Goal: Task Accomplishment & Management: Manage account settings

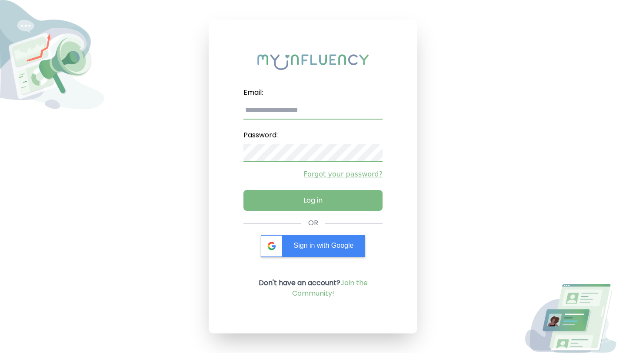
click at [307, 111] on input "email" at bounding box center [312, 110] width 139 height 18
paste input "**********"
type input "**********"
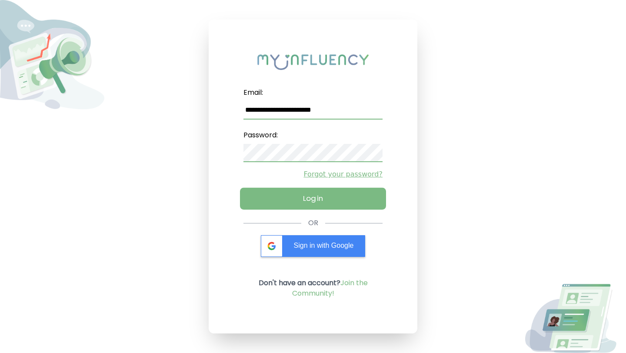
click at [312, 201] on button "Log in" at bounding box center [313, 199] width 146 height 22
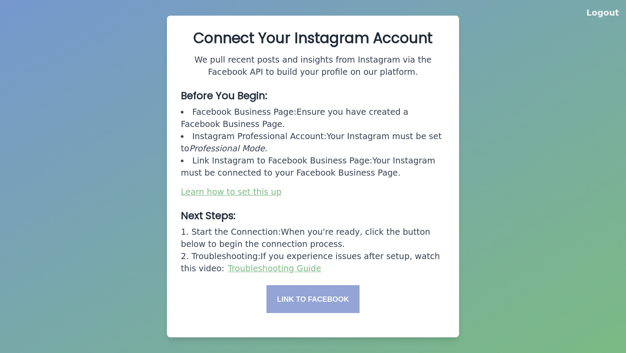
click at [318, 298] on button "Link to Facebook" at bounding box center [312, 299] width 93 height 28
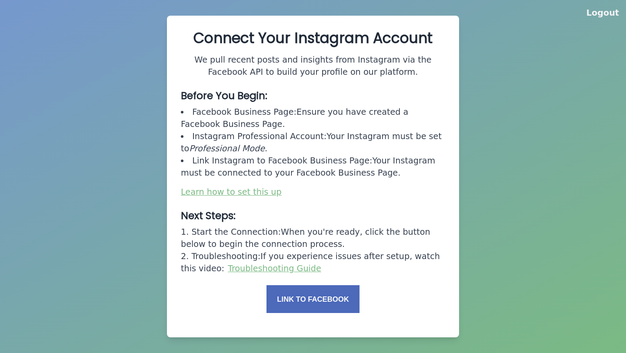
click at [316, 300] on button "Link to Facebook" at bounding box center [312, 299] width 93 height 28
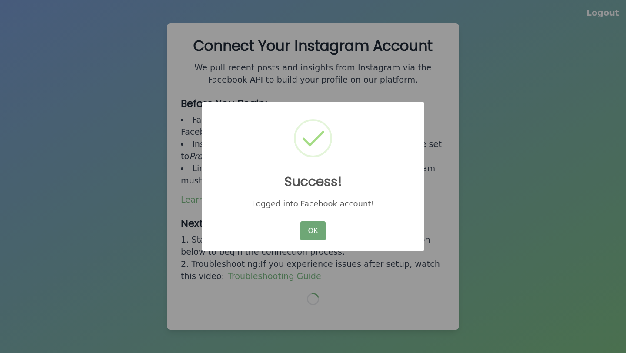
click at [309, 231] on button "OK" at bounding box center [312, 230] width 25 height 19
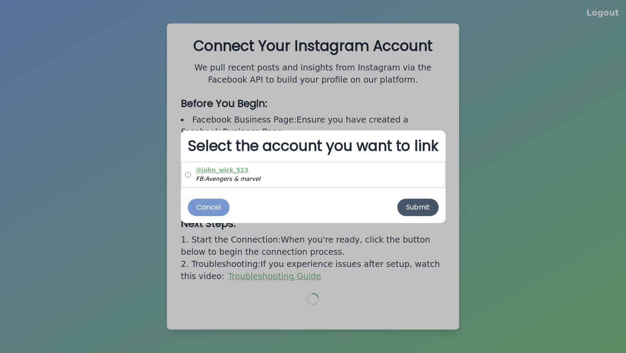
click at [422, 209] on div "Submit" at bounding box center [418, 207] width 24 height 10
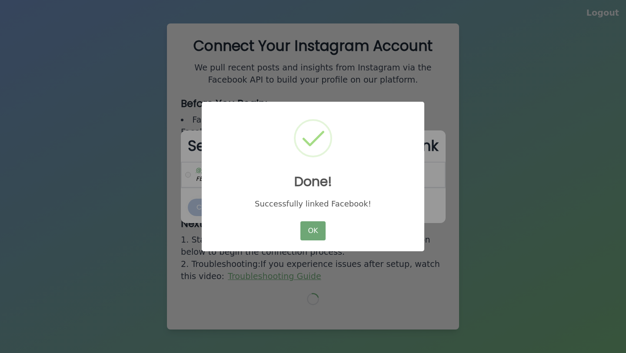
click at [307, 233] on button "OK" at bounding box center [312, 230] width 25 height 19
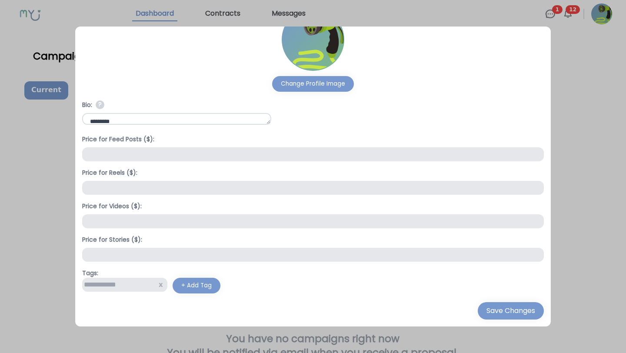
scroll to position [20, 0]
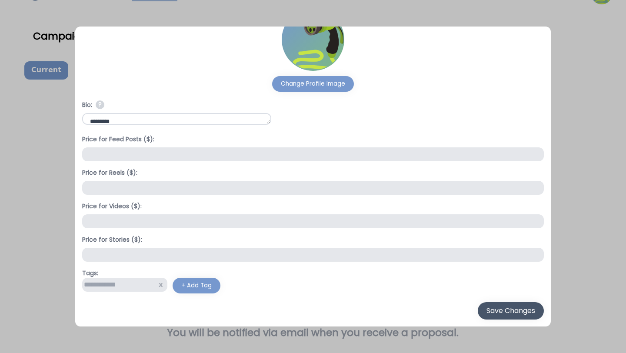
click at [478, 316] on button "Save Changes" at bounding box center [511, 310] width 66 height 17
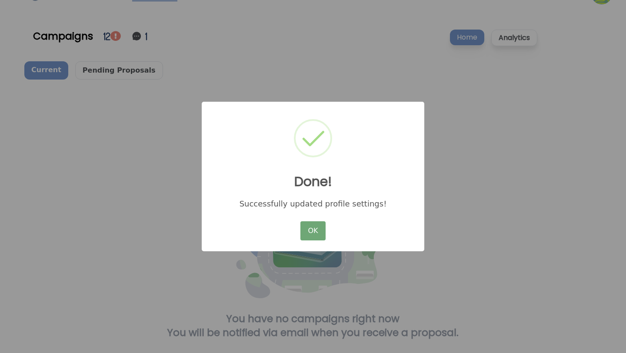
click at [305, 227] on button "OK" at bounding box center [312, 230] width 25 height 19
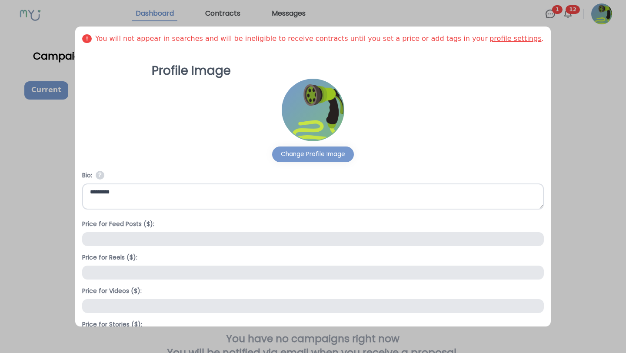
scroll to position [51, 0]
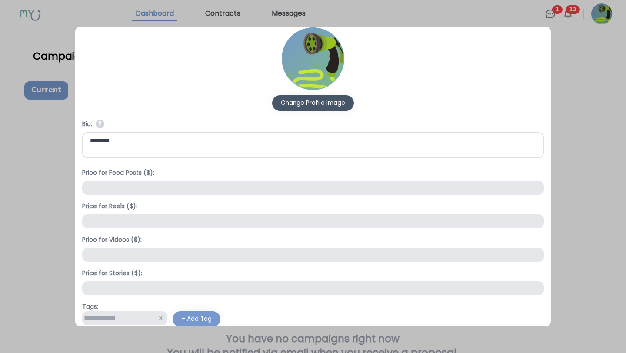
click at [312, 105] on div "Change Profile Image" at bounding box center [313, 103] width 64 height 9
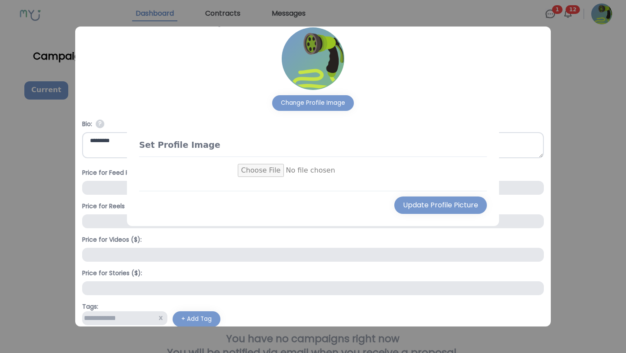
click at [260, 171] on input "file" at bounding box center [313, 170] width 151 height 13
type input "**********"
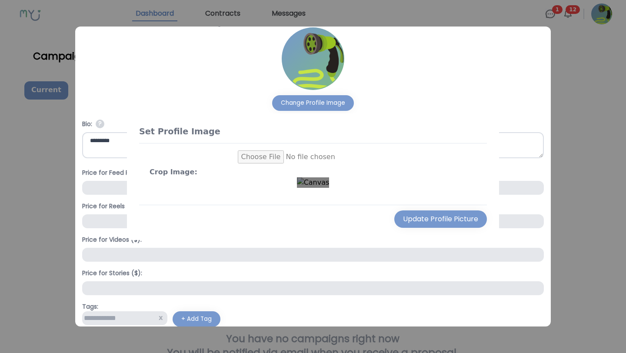
click at [436, 191] on center "Crop Image:" at bounding box center [313, 170] width 327 height 40
click at [241, 164] on center "Crop Image:" at bounding box center [313, 170] width 327 height 40
click at [316, 230] on div "Use the arrow keys to move the crop selection area" at bounding box center [335, 247] width 76 height 76
click at [437, 224] on div "Update Profile Picture" at bounding box center [440, 219] width 75 height 10
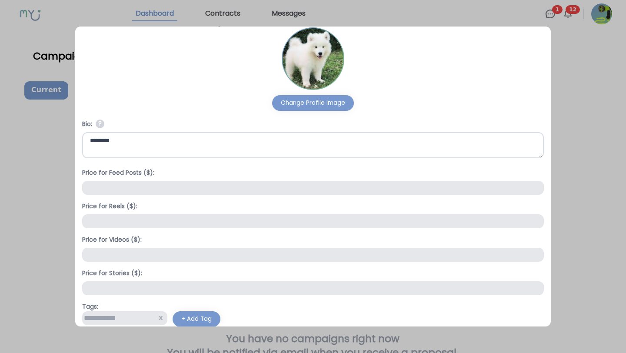
scroll to position [84, 0]
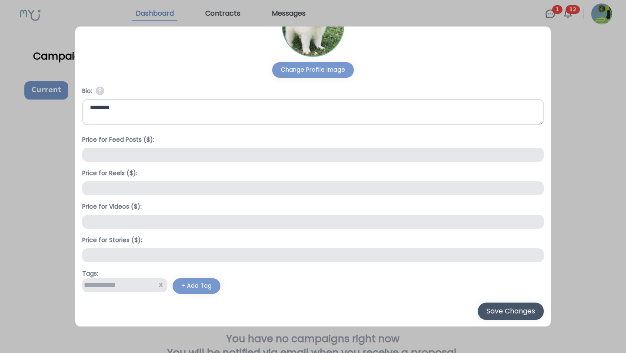
click at [486, 310] on div "Save Changes" at bounding box center [510, 311] width 49 height 10
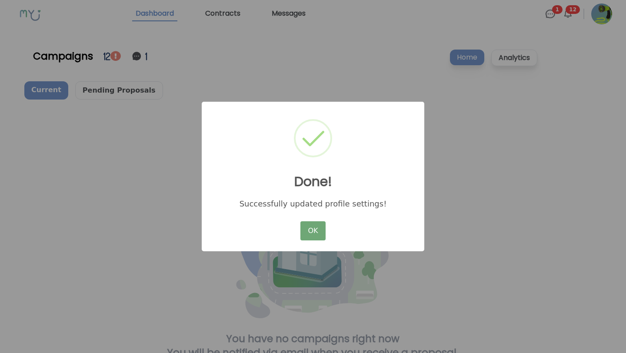
click at [308, 233] on button "OK" at bounding box center [312, 230] width 25 height 19
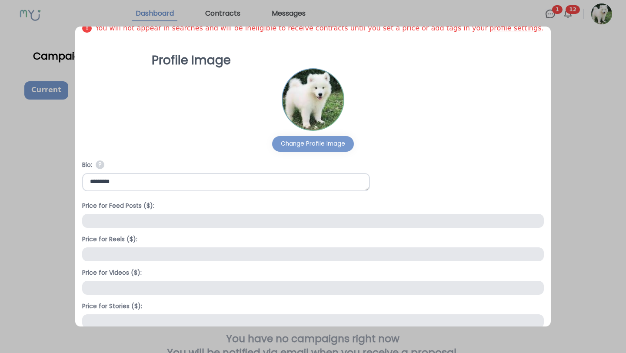
scroll to position [84, 0]
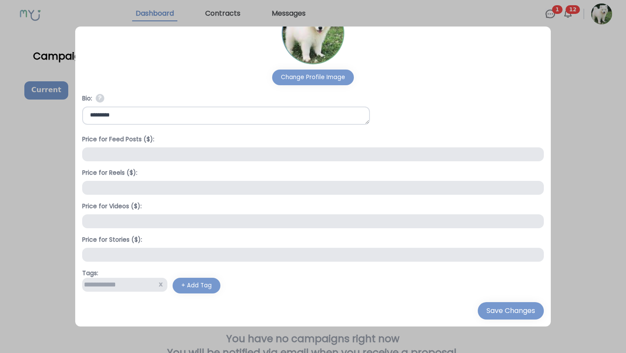
click at [140, 284] on input "text" at bounding box center [124, 285] width 85 height 14
type input "*"
type input "**********"
click at [486, 315] on div "Save Changes" at bounding box center [510, 311] width 49 height 10
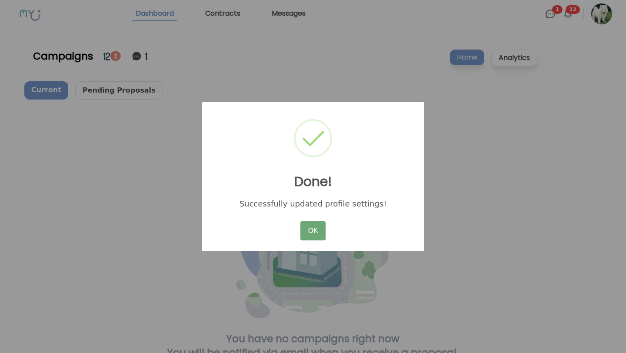
click at [315, 232] on button "OK" at bounding box center [312, 230] width 25 height 19
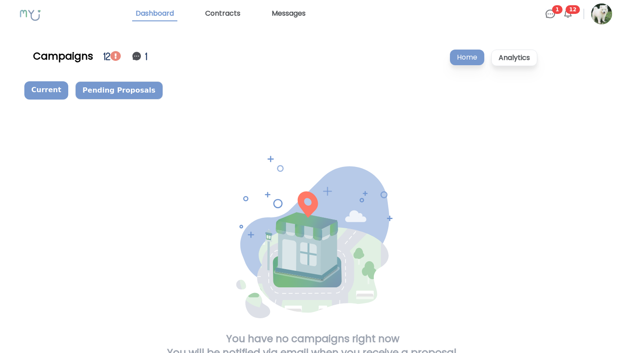
click at [127, 91] on p "Pending Proposals" at bounding box center [119, 90] width 88 height 18
click at [515, 64] on p "Analytics" at bounding box center [514, 58] width 46 height 17
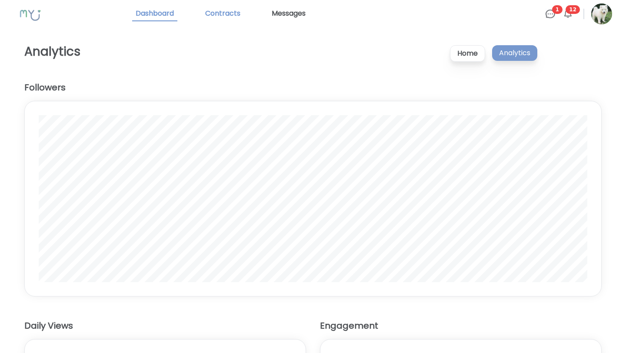
click at [219, 12] on link "Contracts" at bounding box center [223, 14] width 42 height 15
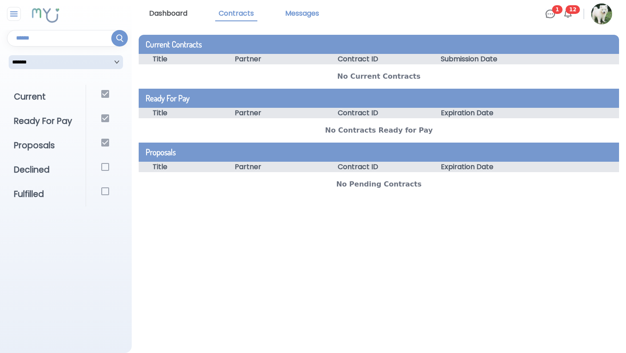
click at [296, 17] on link "Messages" at bounding box center [302, 14] width 41 height 15
